Goal: Task Accomplishment & Management: Use online tool/utility

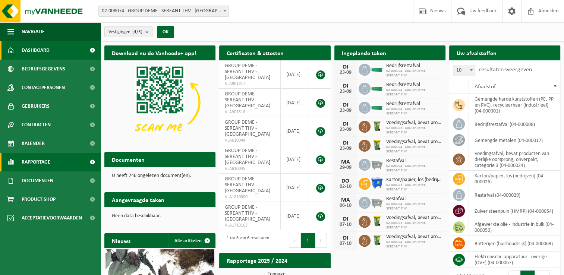
click at [76, 163] on link "Rapportage" at bounding box center [50, 162] width 101 height 19
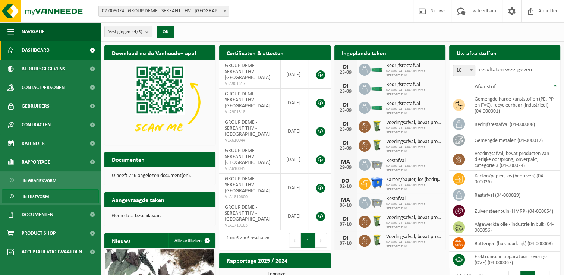
click at [35, 195] on span "In lijstvorm" at bounding box center [36, 197] width 26 height 14
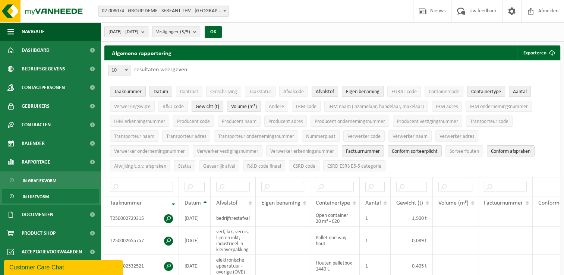
click at [148, 31] on button "[DATE] - [DATE]" at bounding box center [126, 31] width 44 height 11
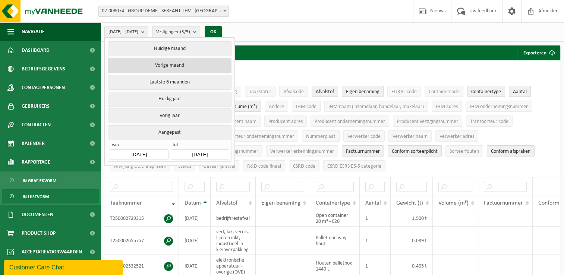
click at [176, 63] on button "Vorige maand" at bounding box center [169, 65] width 123 height 15
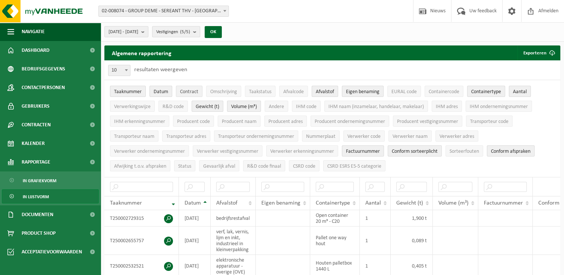
drag, startPoint x: 135, startPoint y: 87, endPoint x: 177, endPoint y: 91, distance: 42.3
click at [140, 89] on button "Taaknummer" at bounding box center [128, 91] width 36 height 11
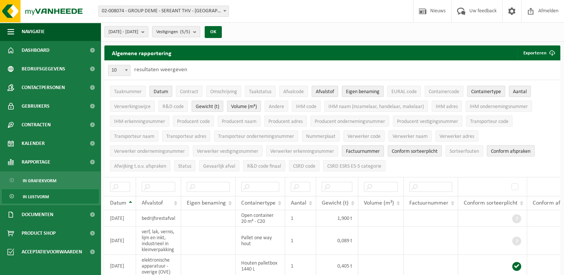
click at [169, 89] on button "Datum" at bounding box center [161, 91] width 23 height 11
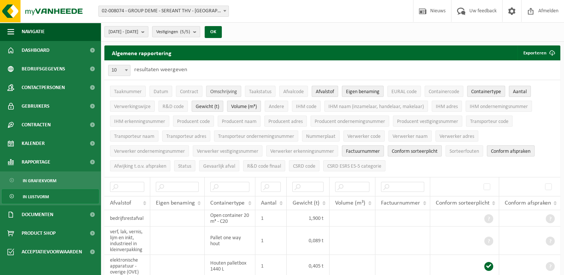
click at [224, 91] on span "Omschrijving" at bounding box center [223, 92] width 27 height 6
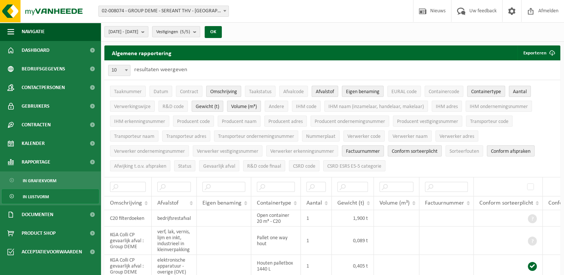
click at [321, 93] on span "Afvalstof" at bounding box center [325, 92] width 18 height 6
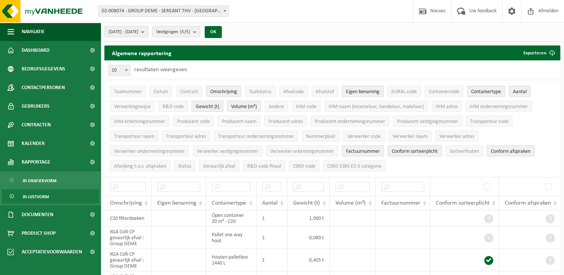
drag, startPoint x: 346, startPoint y: 94, endPoint x: 362, endPoint y: 92, distance: 16.5
click at [351, 94] on span "Eigen benaming" at bounding box center [363, 92] width 34 height 6
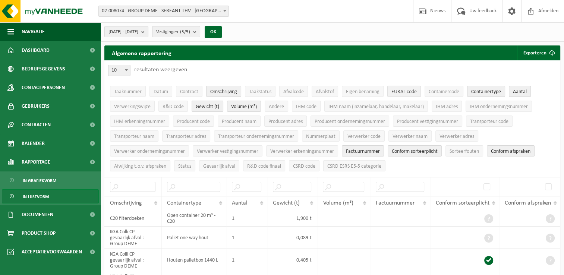
click at [406, 92] on span "EURAL code" at bounding box center [403, 92] width 25 height 6
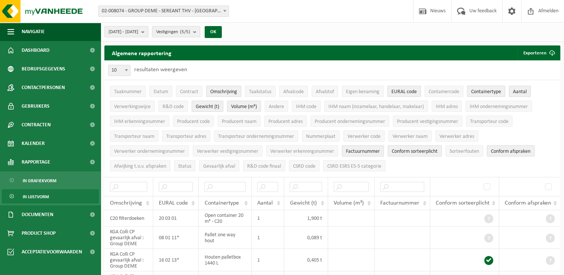
click at [491, 92] on span "Containertype" at bounding box center [486, 92] width 30 height 6
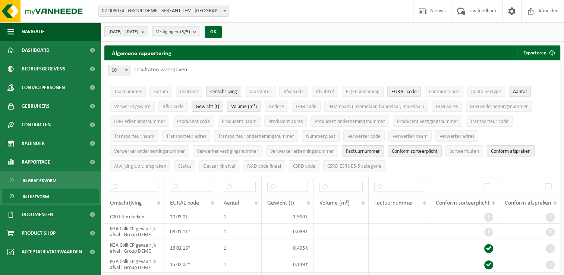
drag, startPoint x: 526, startPoint y: 90, endPoint x: 246, endPoint y: 126, distance: 281.9
click at [518, 90] on span "Aantal" at bounding box center [520, 92] width 14 height 6
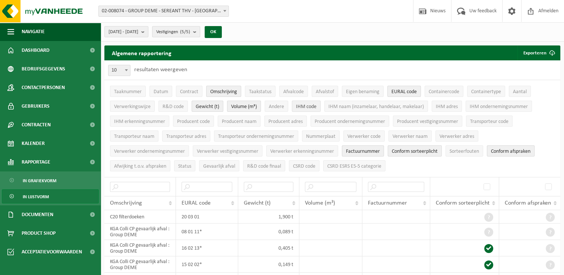
click at [303, 104] on span "IHM code" at bounding box center [306, 107] width 21 height 6
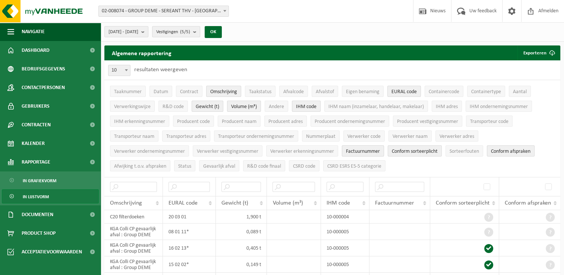
click at [364, 151] on span "Factuurnummer" at bounding box center [363, 152] width 34 height 6
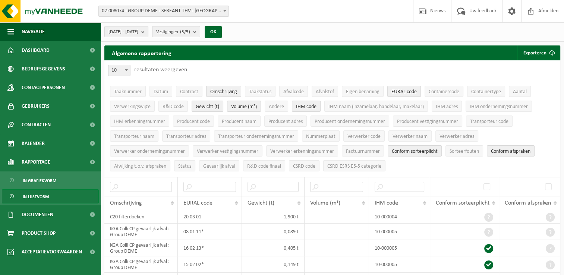
drag, startPoint x: 412, startPoint y: 152, endPoint x: 517, endPoint y: 138, distance: 105.7
click at [416, 151] on span "Conform sorteerplicht" at bounding box center [415, 152] width 46 height 6
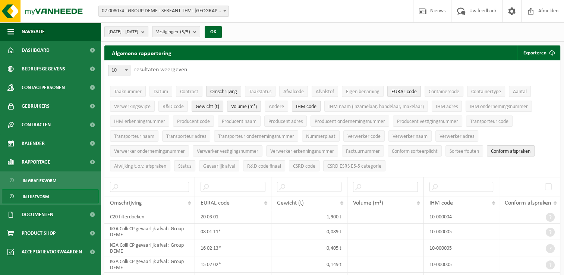
click at [522, 149] on span "Conform afspraken" at bounding box center [511, 152] width 40 height 6
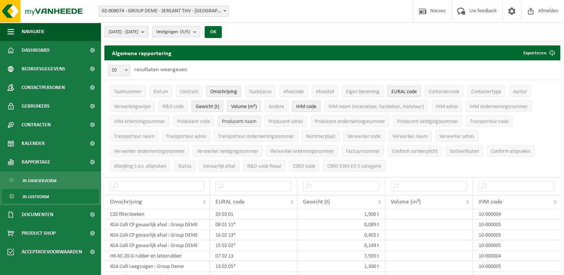
click at [242, 122] on span "Producent naam" at bounding box center [239, 122] width 35 height 6
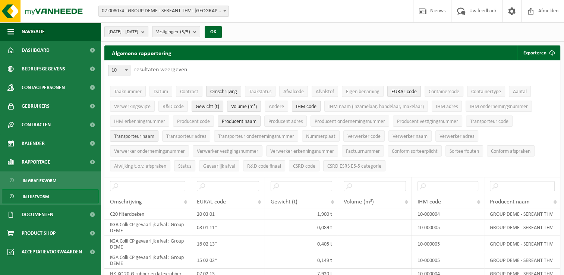
click at [131, 134] on span "Transporteur naam" at bounding box center [134, 137] width 40 height 6
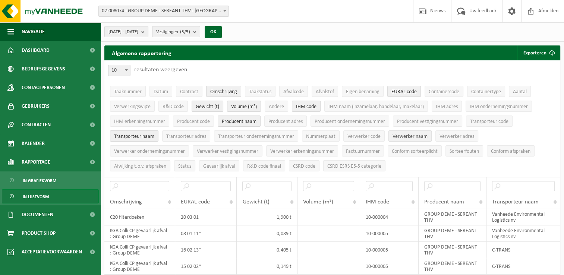
click at [410, 138] on span "Verwerker naam" at bounding box center [410, 137] width 35 height 6
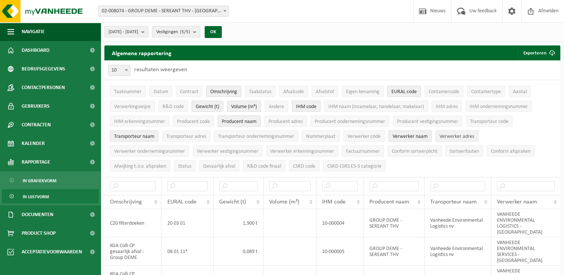
click at [468, 136] on span "Verwerker adres" at bounding box center [457, 137] width 35 height 6
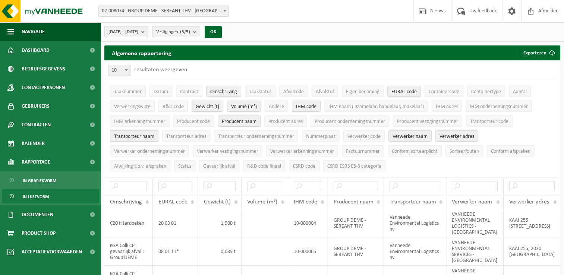
click at [482, 165] on ul "Taaknummer Datum Contract Omschrijving Taakstatus Afvalcode Afvalstof Eigen ben…" at bounding box center [332, 128] width 456 height 97
click at [547, 53] on span "submit" at bounding box center [552, 52] width 15 height 15
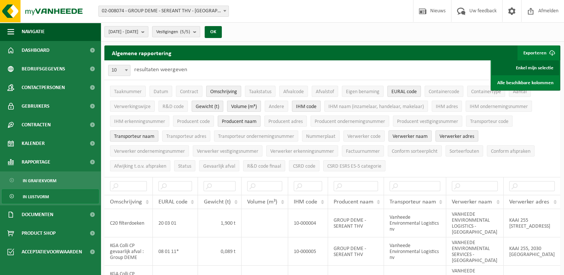
click at [529, 67] on link "Enkel mijn selectie" at bounding box center [525, 67] width 67 height 15
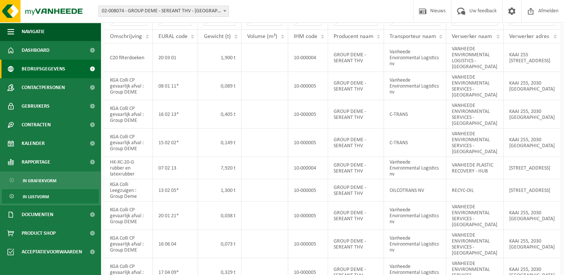
scroll to position [149, 0]
